Goal: Information Seeking & Learning: Learn about a topic

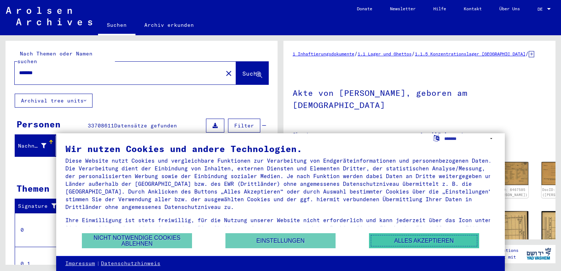
click at [412, 238] on button "Alles akzeptieren" at bounding box center [424, 240] width 110 height 15
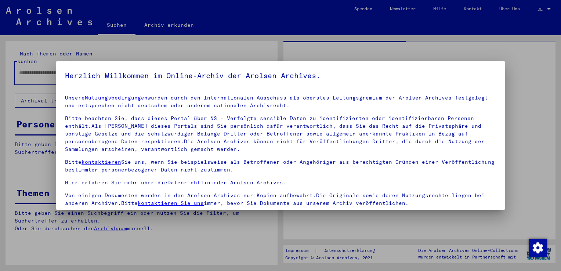
type input "*******"
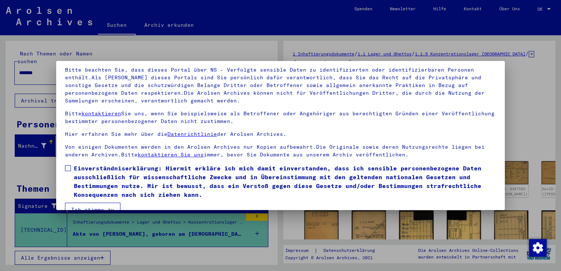
scroll to position [64, 0]
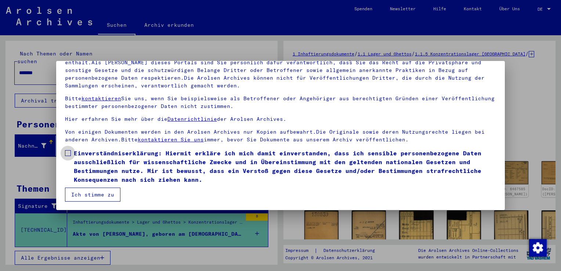
click at [66, 155] on span at bounding box center [68, 153] width 6 height 6
click at [77, 195] on button "Ich stimme zu" at bounding box center [92, 195] width 55 height 14
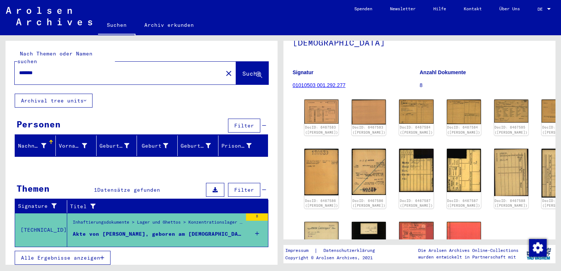
scroll to position [37, 0]
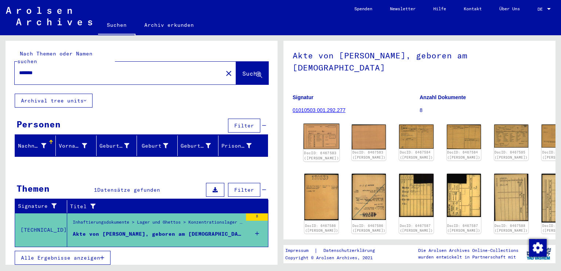
click at [313, 132] on img at bounding box center [322, 137] width 36 height 26
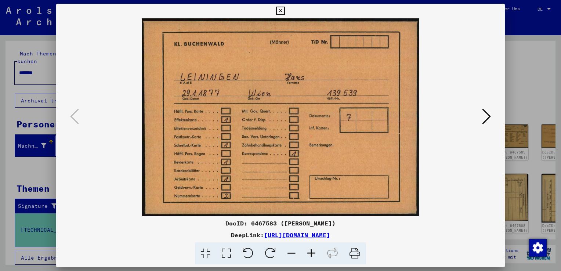
click at [355, 253] on icon at bounding box center [355, 253] width 22 height 22
drag, startPoint x: 354, startPoint y: 253, endPoint x: 57, endPoint y: 228, distance: 298.5
click at [354, 253] on icon at bounding box center [355, 253] width 22 height 22
click at [489, 117] on icon at bounding box center [486, 117] width 9 height 18
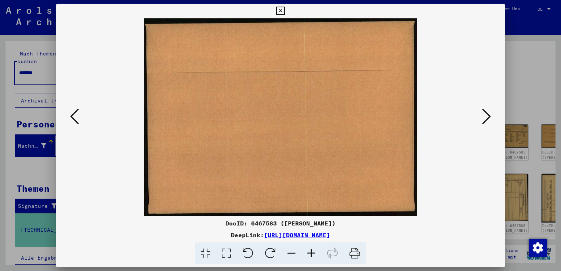
click at [489, 117] on icon at bounding box center [486, 117] width 9 height 18
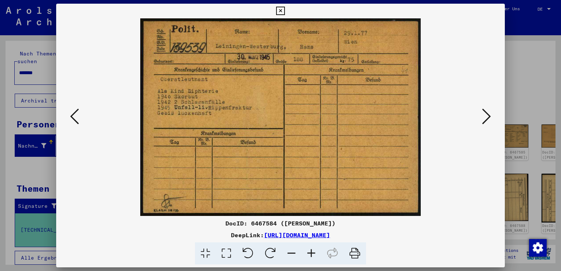
click at [357, 253] on icon at bounding box center [355, 253] width 22 height 22
click at [487, 117] on icon at bounding box center [486, 117] width 9 height 18
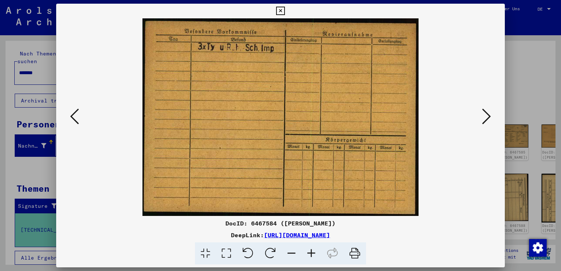
drag, startPoint x: 358, startPoint y: 252, endPoint x: 52, endPoint y: 229, distance: 306.7
click at [358, 252] on icon at bounding box center [355, 253] width 22 height 22
click at [488, 114] on icon at bounding box center [486, 117] width 9 height 18
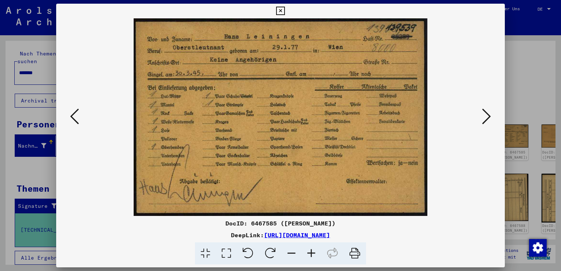
click at [354, 254] on icon at bounding box center [355, 253] width 22 height 22
click at [488, 115] on icon at bounding box center [486, 117] width 9 height 18
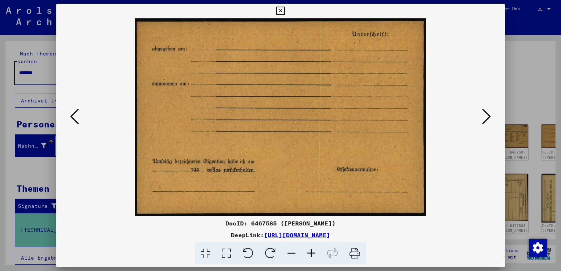
click at [488, 115] on icon at bounding box center [486, 117] width 9 height 18
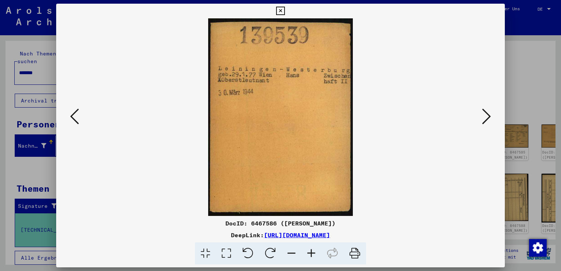
click at [352, 255] on icon at bounding box center [355, 253] width 22 height 22
click at [488, 116] on icon at bounding box center [486, 117] width 9 height 18
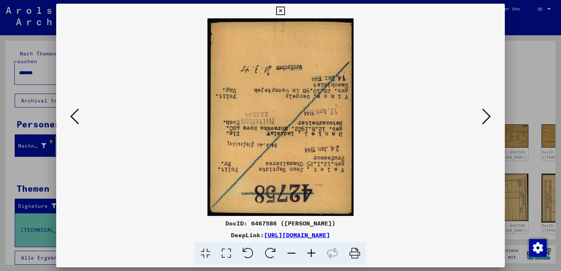
click at [488, 116] on icon at bounding box center [486, 117] width 9 height 18
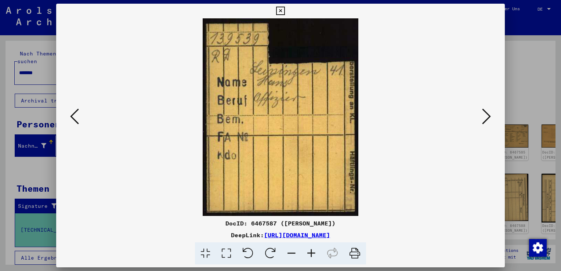
click at [351, 253] on icon at bounding box center [355, 253] width 22 height 22
click at [489, 116] on icon at bounding box center [486, 117] width 9 height 18
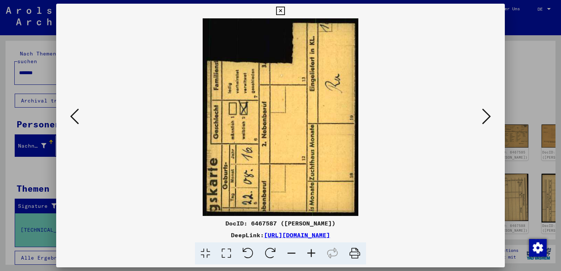
click at [488, 115] on icon at bounding box center [486, 117] width 9 height 18
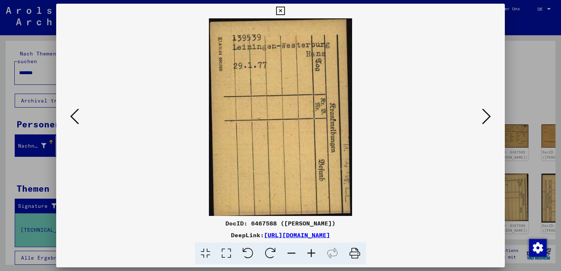
click at [488, 115] on icon at bounding box center [486, 117] width 9 height 18
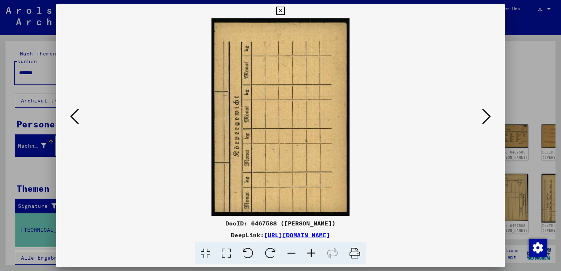
click at [488, 115] on icon at bounding box center [486, 117] width 9 height 18
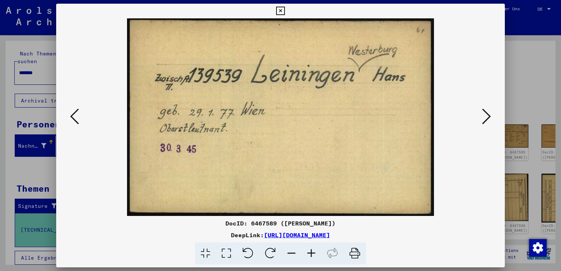
click at [354, 250] on icon at bounding box center [355, 253] width 22 height 22
click at [358, 254] on icon at bounding box center [355, 253] width 22 height 22
click at [487, 116] on icon at bounding box center [486, 117] width 9 height 18
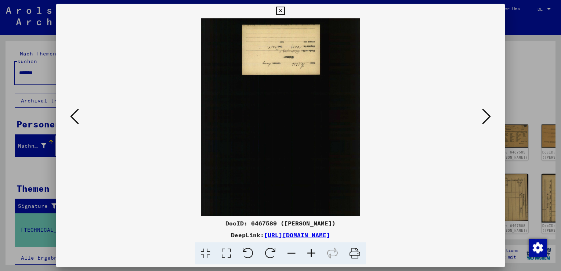
click at [292, 53] on img at bounding box center [280, 117] width 399 height 198
click at [485, 117] on icon at bounding box center [486, 117] width 9 height 18
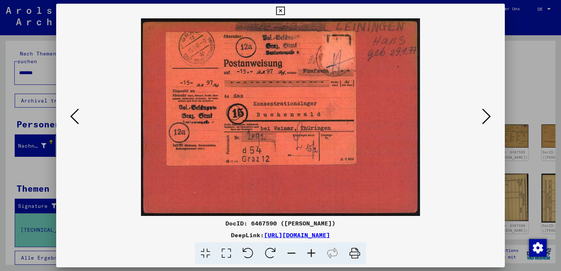
click at [355, 250] on icon at bounding box center [355, 253] width 22 height 22
click at [489, 115] on icon at bounding box center [486, 117] width 9 height 18
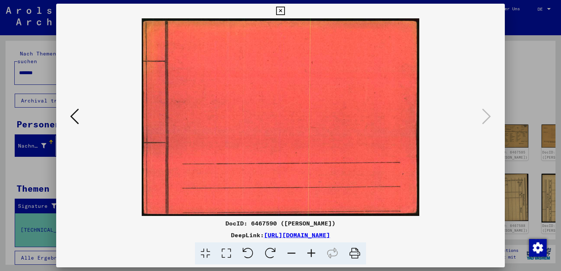
click at [522, 91] on div at bounding box center [280, 135] width 561 height 271
